Goal: Check status

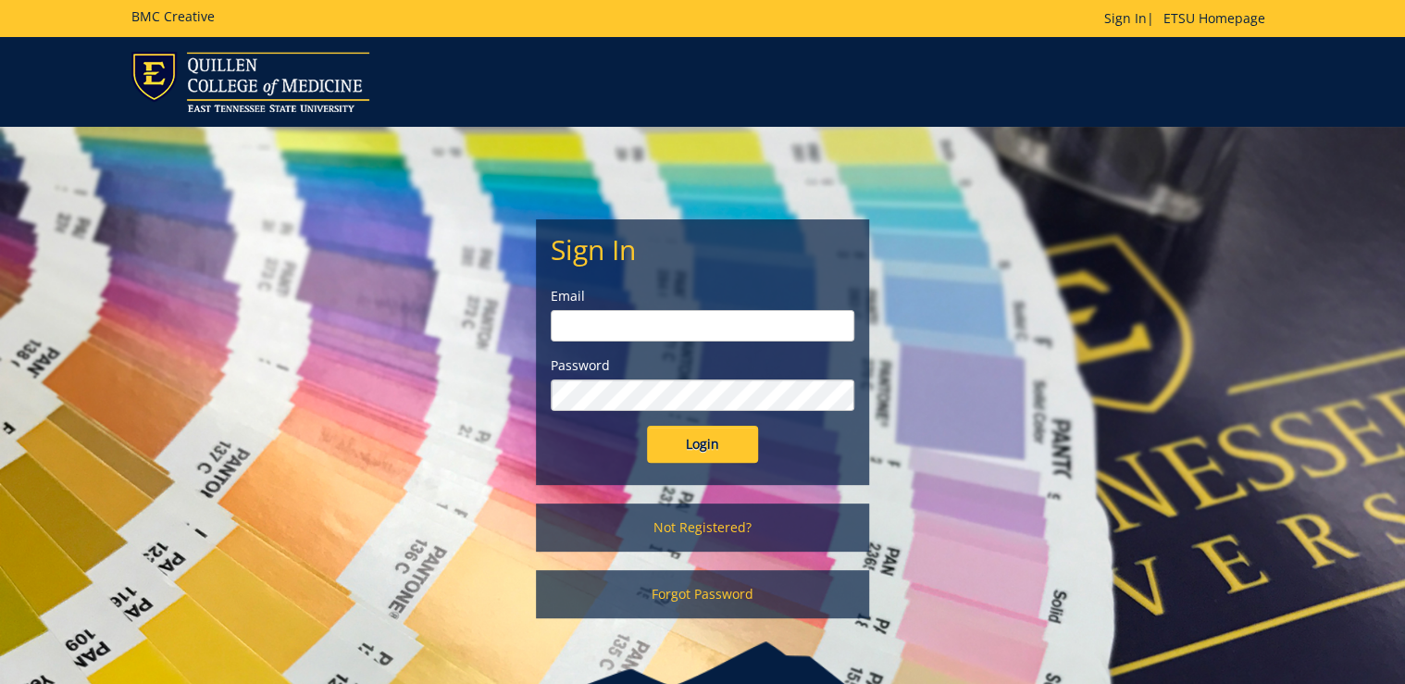
type input "[PERSON_NAME][EMAIL_ADDRESS][DOMAIN_NAME]"
click at [693, 455] on input "Login" at bounding box center [702, 444] width 111 height 37
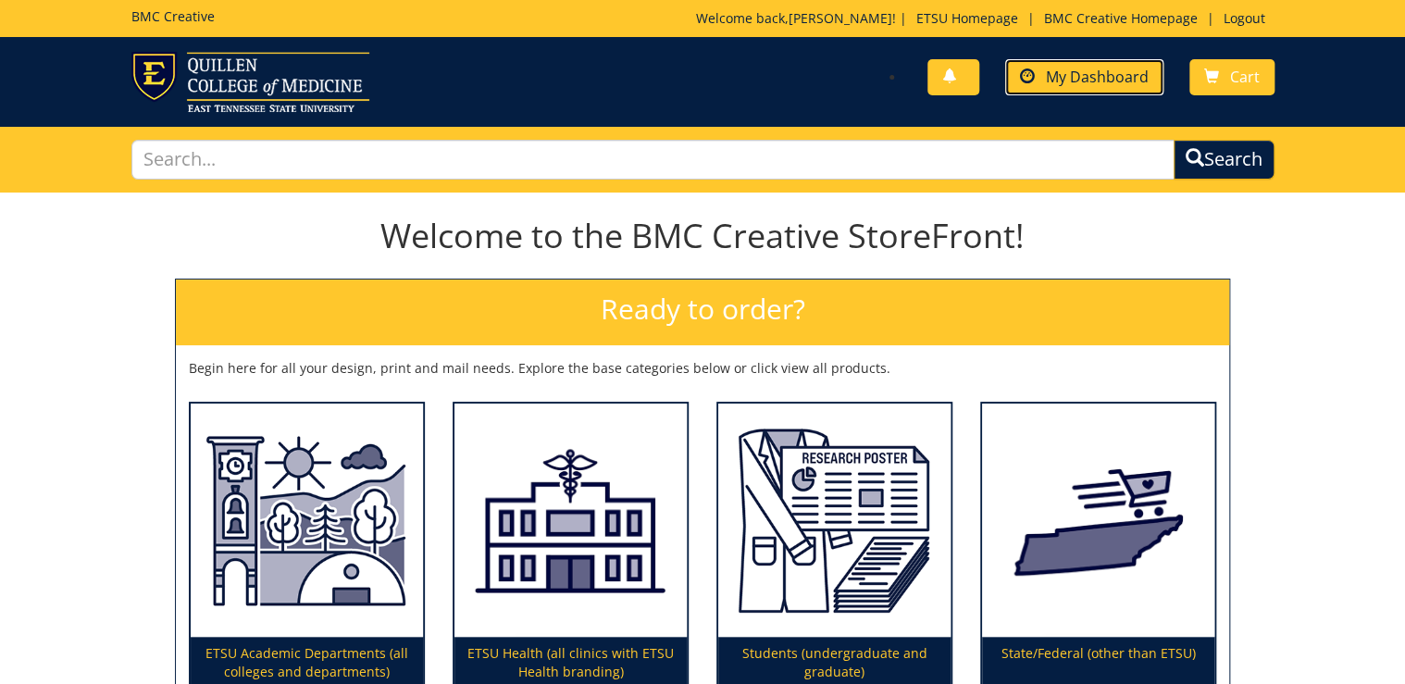
click at [1107, 78] on span "My Dashboard" at bounding box center [1097, 77] width 103 height 20
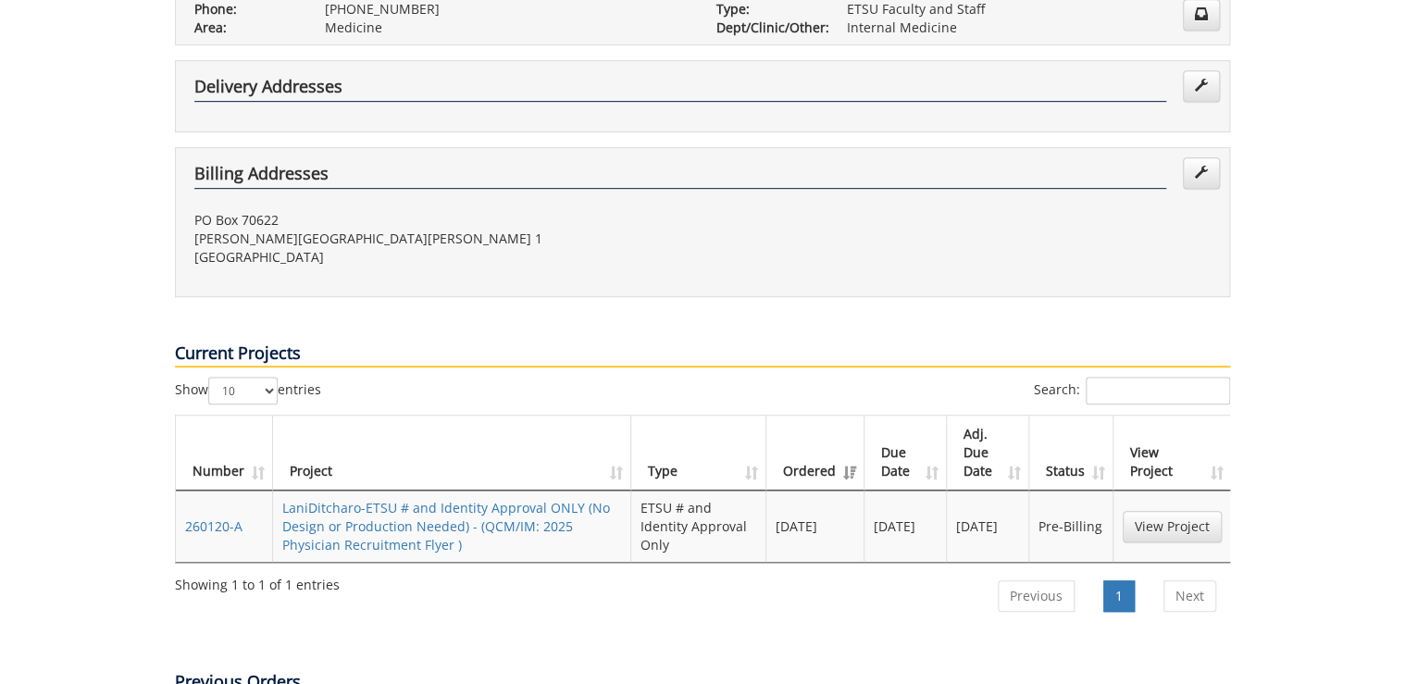
scroll to position [518, 0]
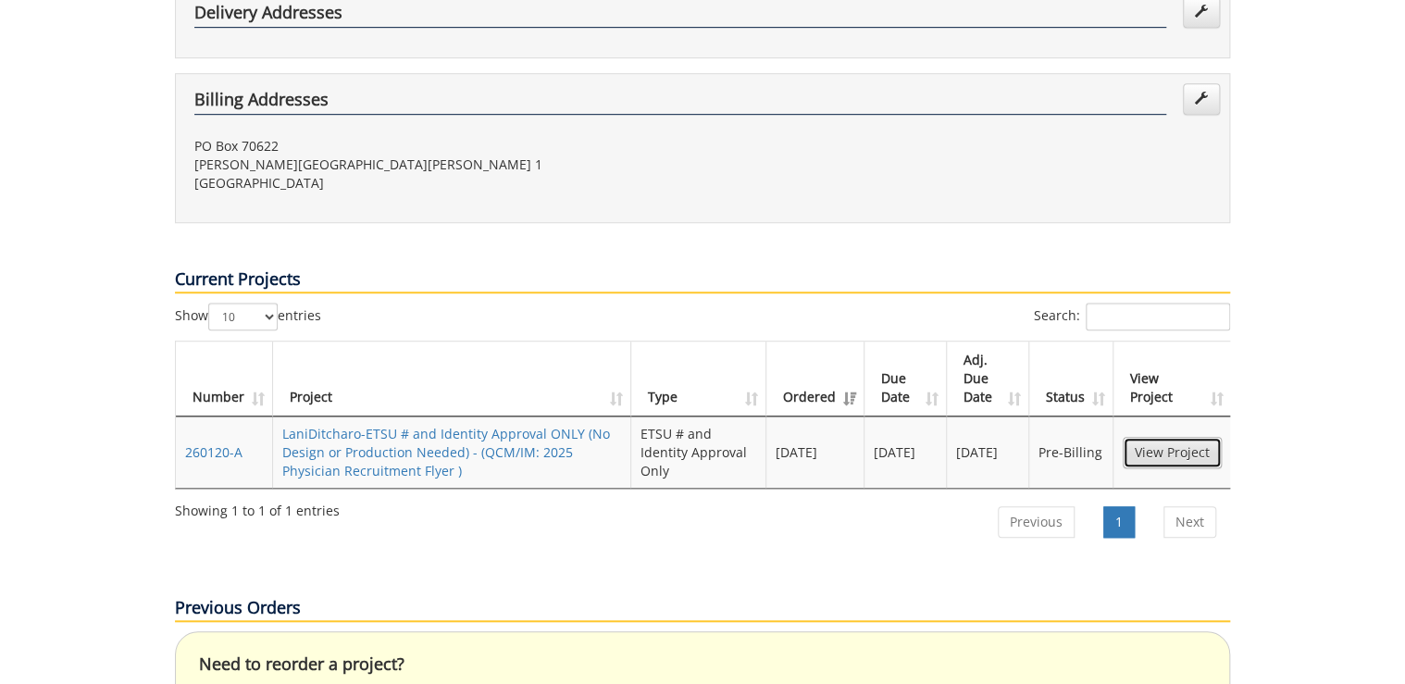
click at [1165, 437] on link "View Project" at bounding box center [1172, 452] width 99 height 31
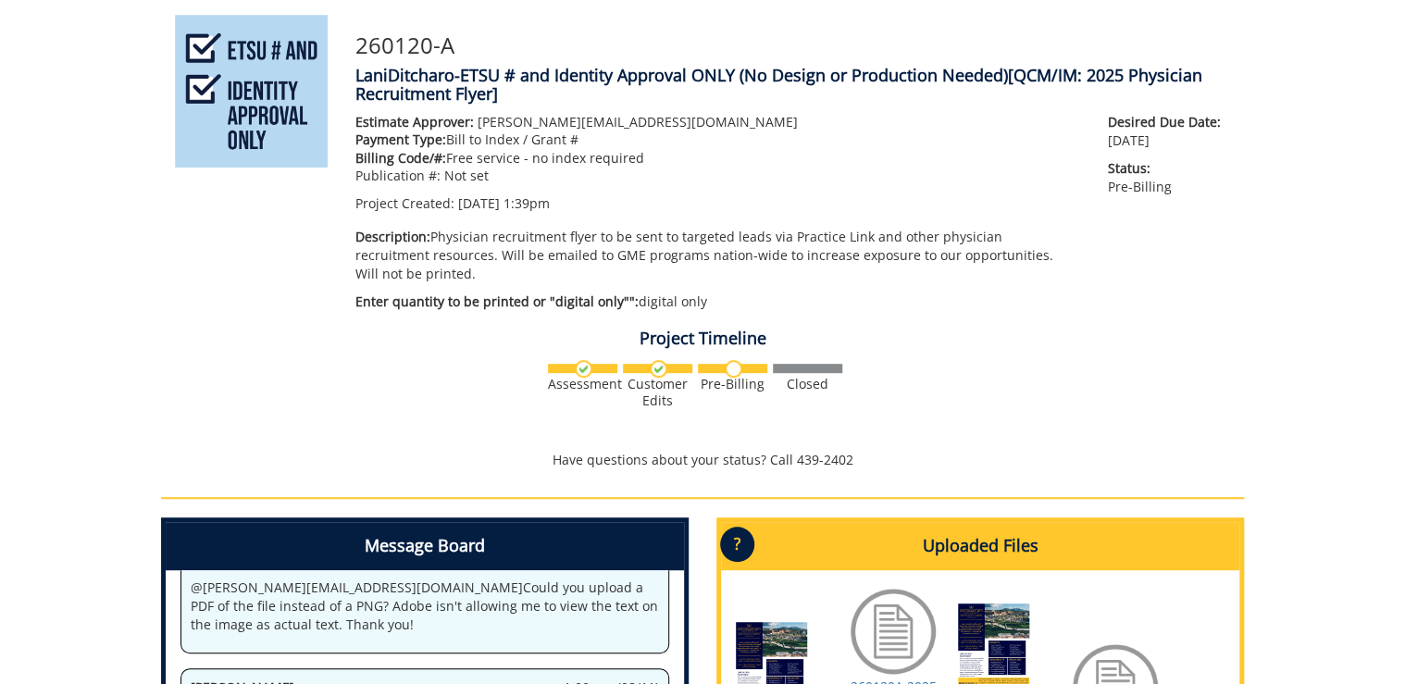
scroll to position [444, 0]
